Goal: Task Accomplishment & Management: Use online tool/utility

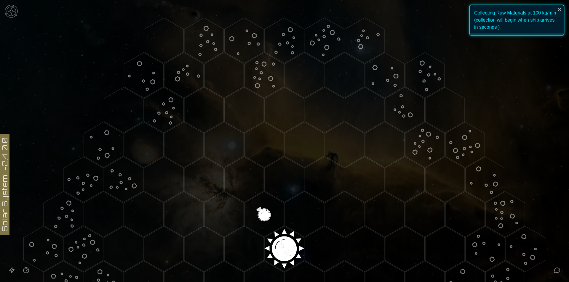
scroll to position [148, 0]
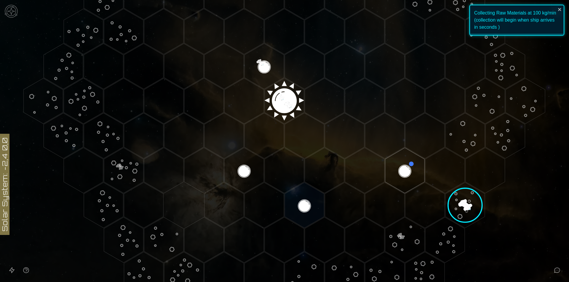
click at [469, 210] on image at bounding box center [464, 205] width 57 height 57
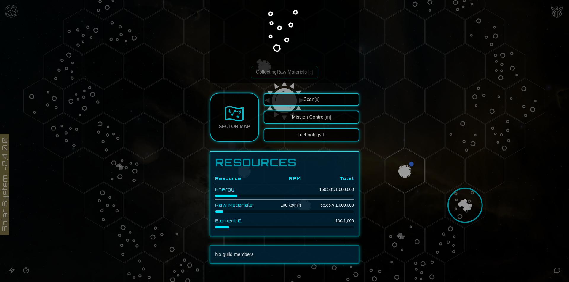
scroll to position [65, 0]
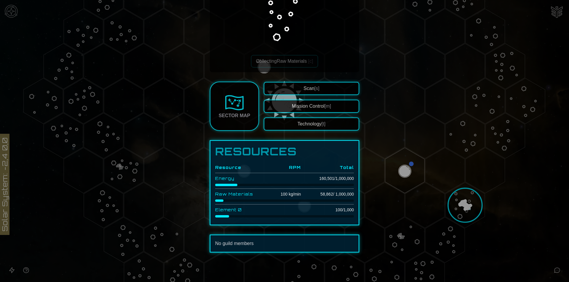
click at [398, 168] on div at bounding box center [284, 141] width 569 height 282
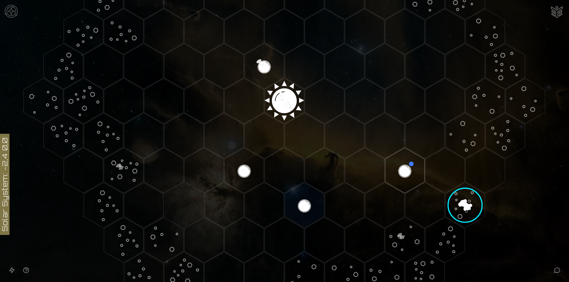
click at [398, 168] on polygon "Hex at coordinates 2,2, clickable" at bounding box center [404, 171] width 39 height 46
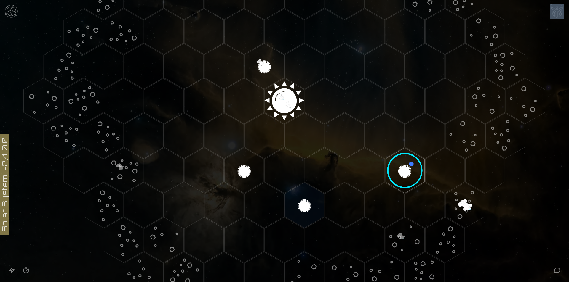
click at [398, 168] on image at bounding box center [405, 171] width 47 height 47
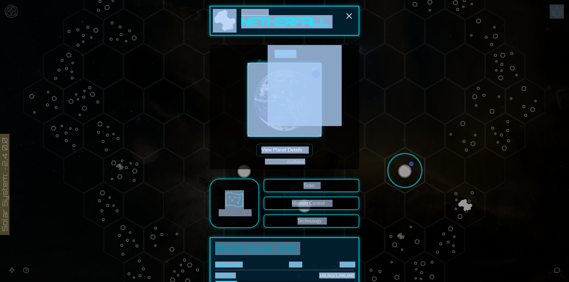
click at [308, 145] on button "View Planet Details [p]" at bounding box center [284, 150] width 56 height 12
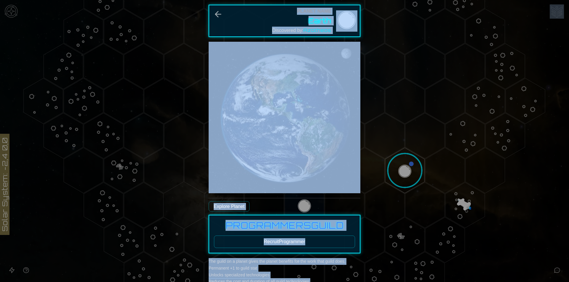
click at [333, 210] on div "Explore Planet" at bounding box center [285, 204] width 152 height 12
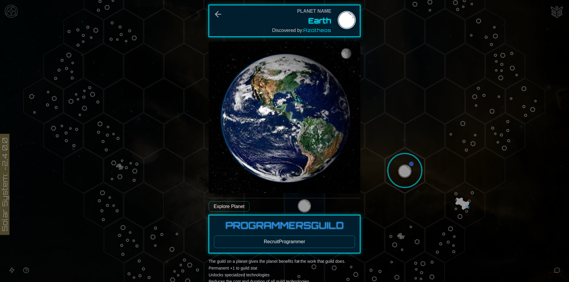
click at [328, 244] on button "Recruit Programmer" at bounding box center [284, 242] width 141 height 12
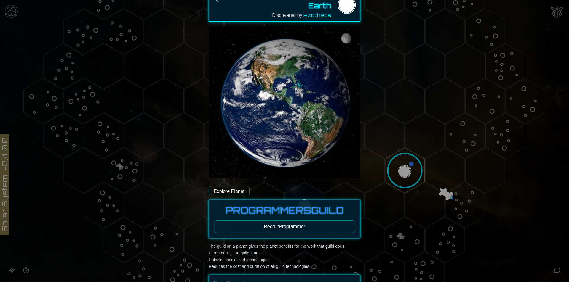
scroll to position [0, 0]
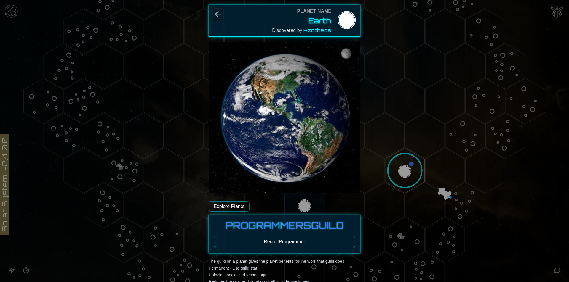
click at [218, 17] on icon "Back" at bounding box center [217, 13] width 9 height 9
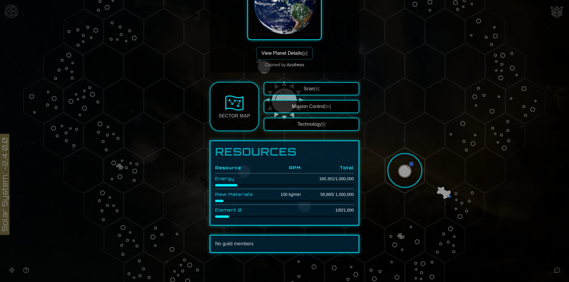
scroll to position [97, 0]
click at [397, 175] on div at bounding box center [284, 141] width 569 height 282
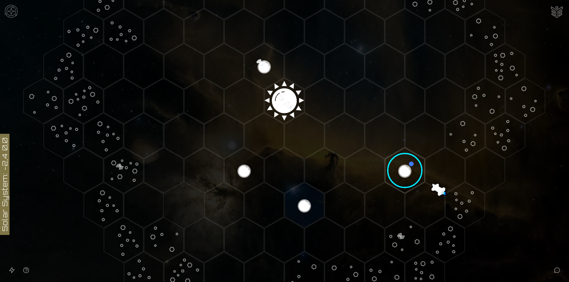
click at [397, 175] on image at bounding box center [405, 171] width 47 height 47
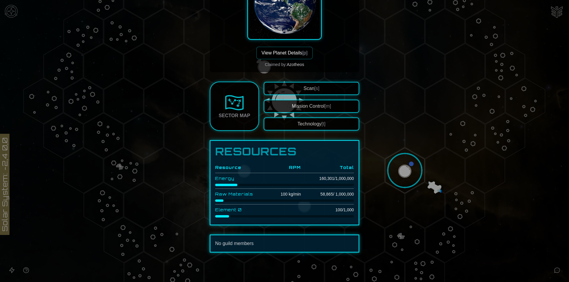
click at [391, 171] on div at bounding box center [284, 141] width 569 height 282
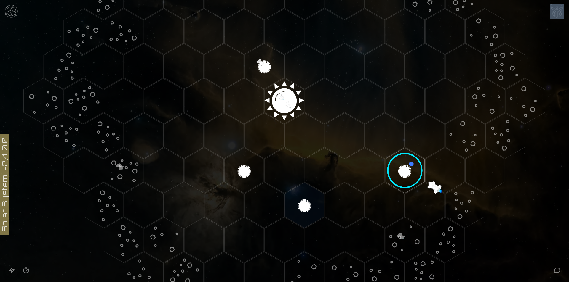
click at [391, 171] on image at bounding box center [405, 171] width 47 height 47
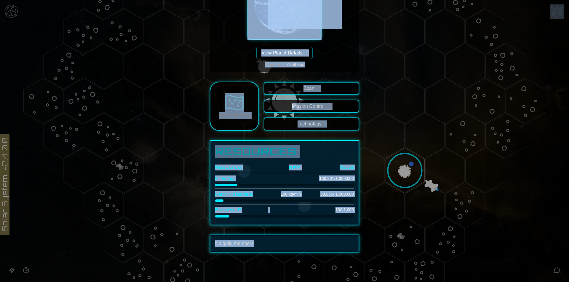
click at [309, 154] on h1 "Resources" at bounding box center [284, 152] width 139 height 12
click at [284, 165] on th "RPM" at bounding box center [284, 167] width 33 height 11
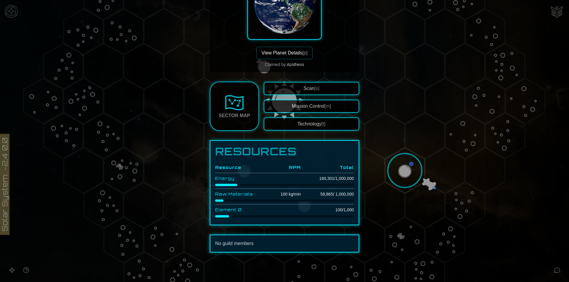
click at [495, 217] on div at bounding box center [284, 141] width 569 height 282
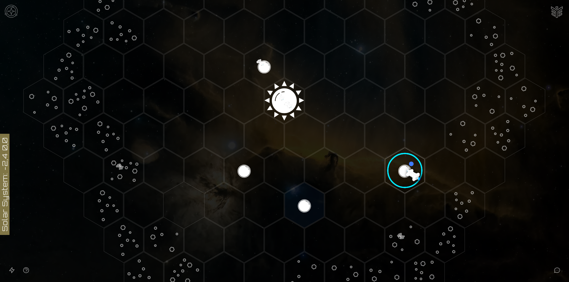
click at [397, 164] on image at bounding box center [405, 171] width 47 height 47
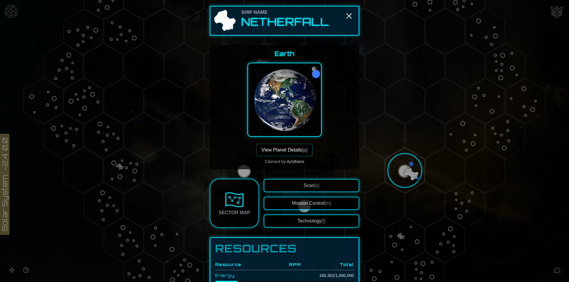
click at [294, 147] on button "View Planet Details [p]" at bounding box center [284, 150] width 56 height 12
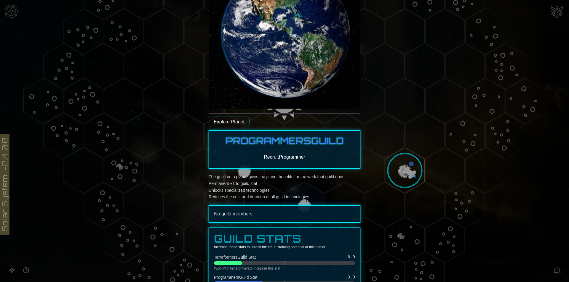
scroll to position [89, 0]
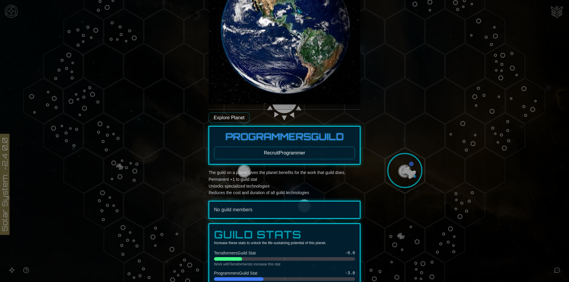
click at [302, 149] on button "Recruit Programmer" at bounding box center [284, 153] width 141 height 12
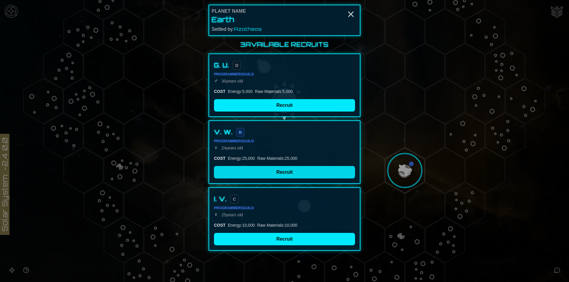
click at [279, 175] on button "Recruit" at bounding box center [284, 172] width 141 height 12
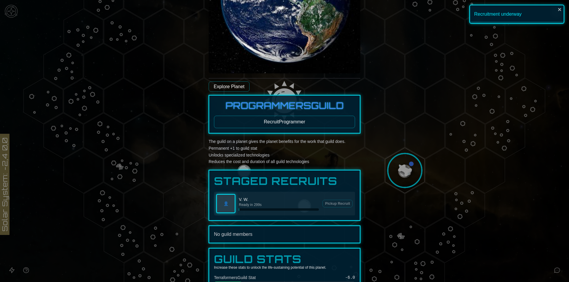
scroll to position [148, 0]
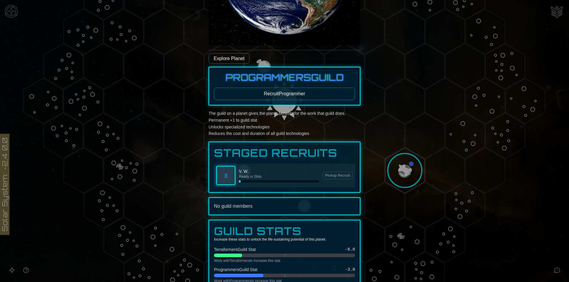
click at [453, 196] on div at bounding box center [284, 141] width 569 height 282
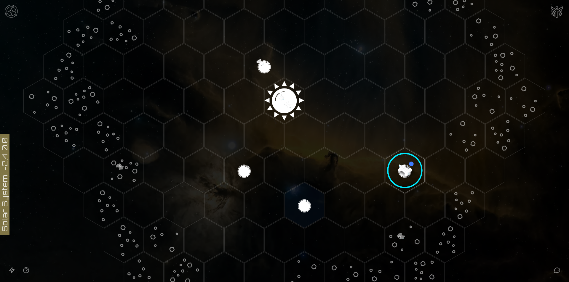
click at [453, 196] on polygon "Hex at coordinates 3,3, clickable" at bounding box center [464, 206] width 39 height 46
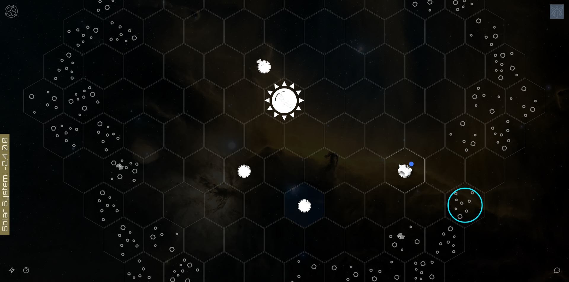
click at [453, 196] on image at bounding box center [464, 205] width 57 height 57
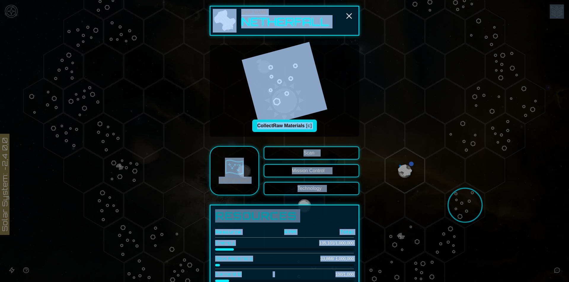
click at [277, 124] on button "Collect Raw Materials [c]" at bounding box center [284, 126] width 65 height 12
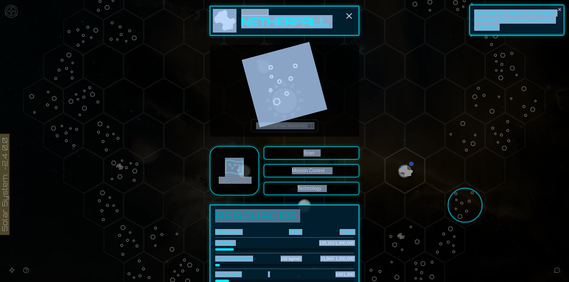
click at [323, 118] on div "Collecting Raw Materials [c]" at bounding box center [285, 91] width 140 height 82
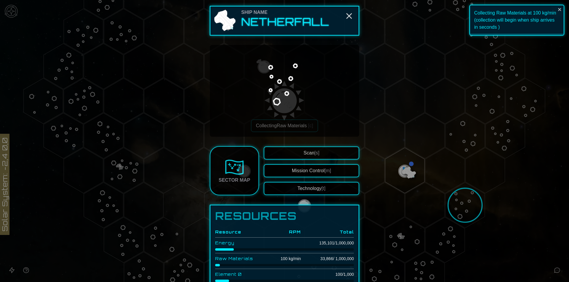
click at [518, 207] on div at bounding box center [284, 141] width 569 height 282
